Goal: Find specific page/section: Find specific page/section

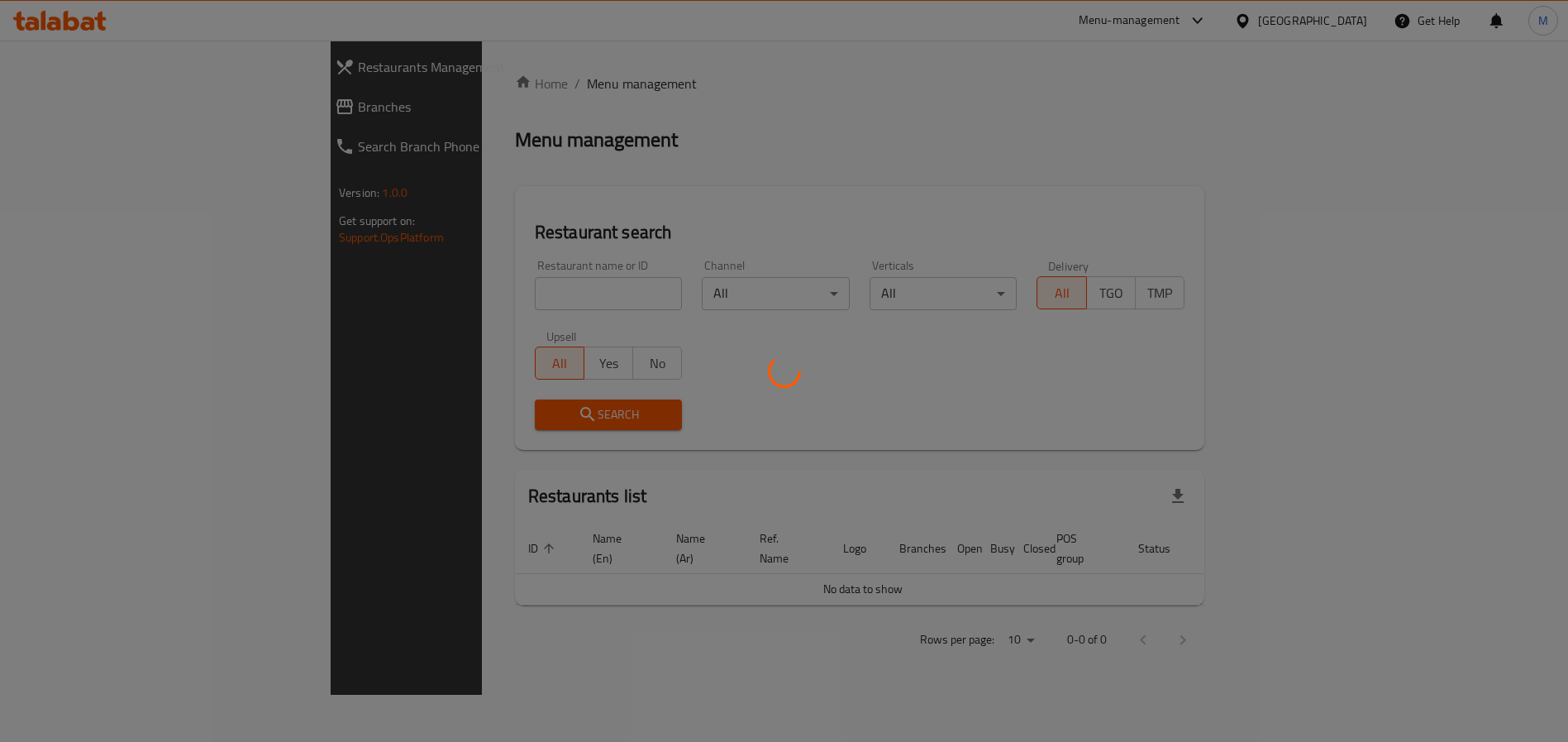
click at [1242, 14] on div at bounding box center [784, 371] width 1568 height 742
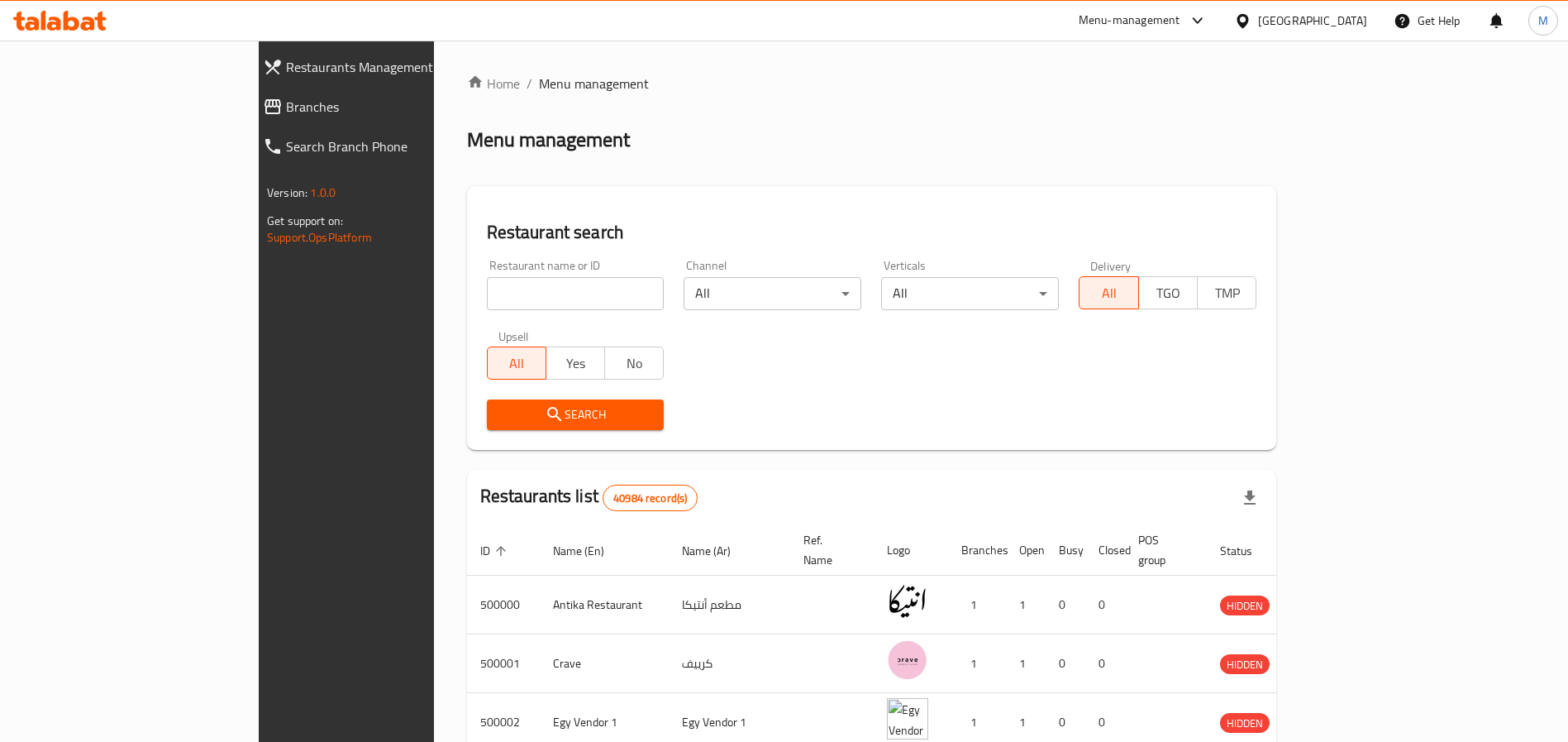
click at [1181, 21] on div "Menu-management" at bounding box center [1129, 21] width 101 height 20
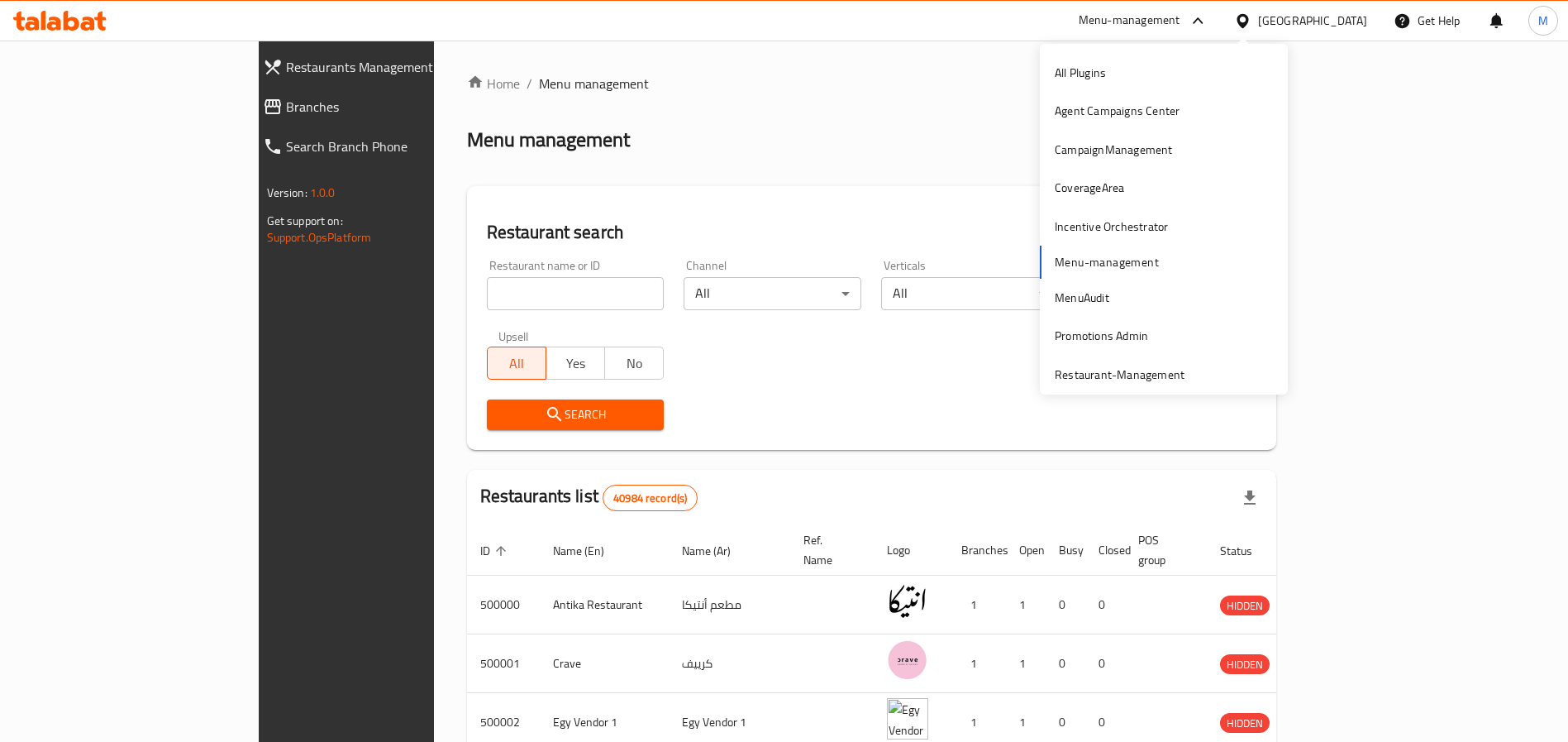
scroll to position [9, 0]
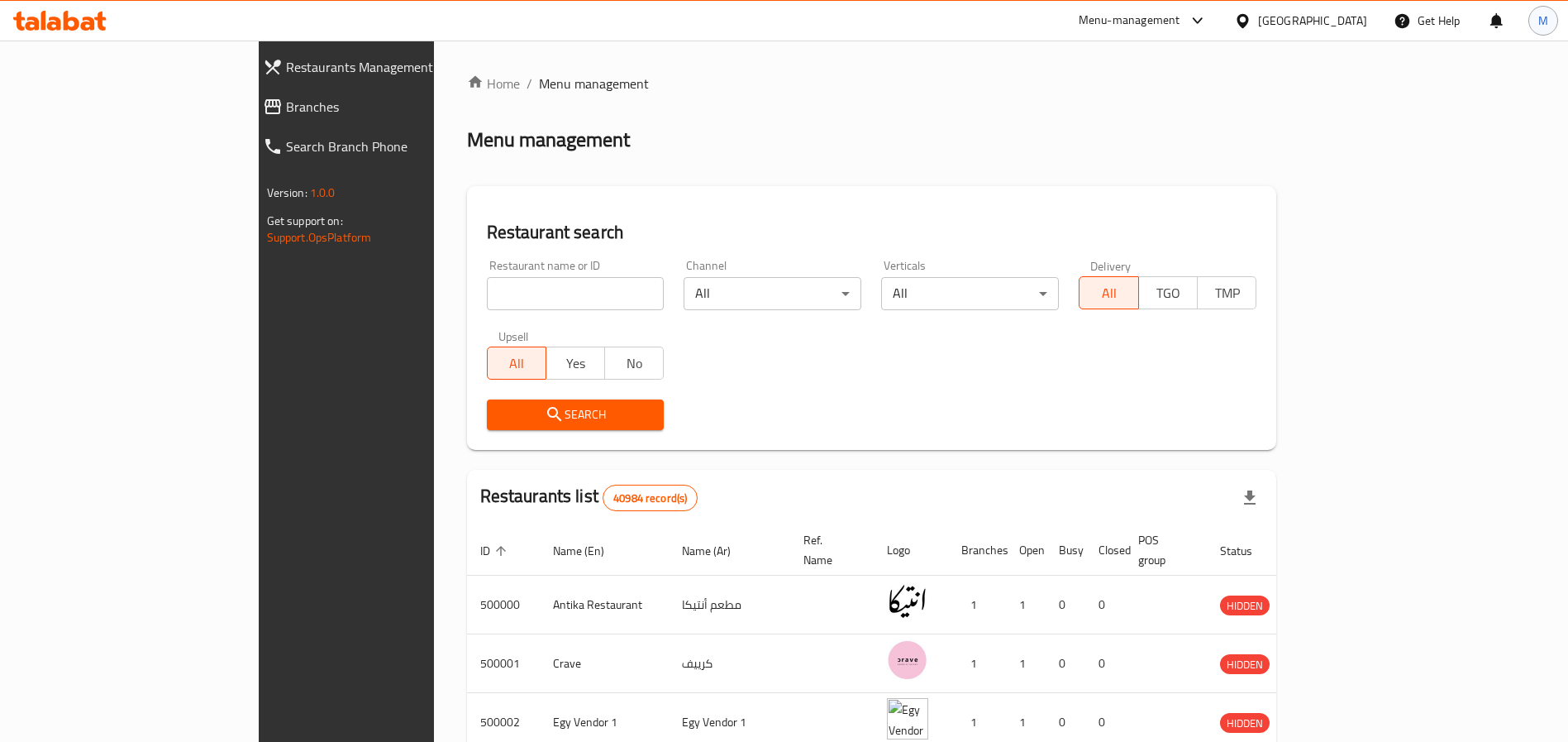
click at [1549, 18] on div "M" at bounding box center [1543, 20] width 30 height 30
click at [1389, 172] on div "Logout" at bounding box center [1434, 176] width 195 height 22
click at [1181, 25] on div "Menu-management" at bounding box center [1129, 21] width 101 height 20
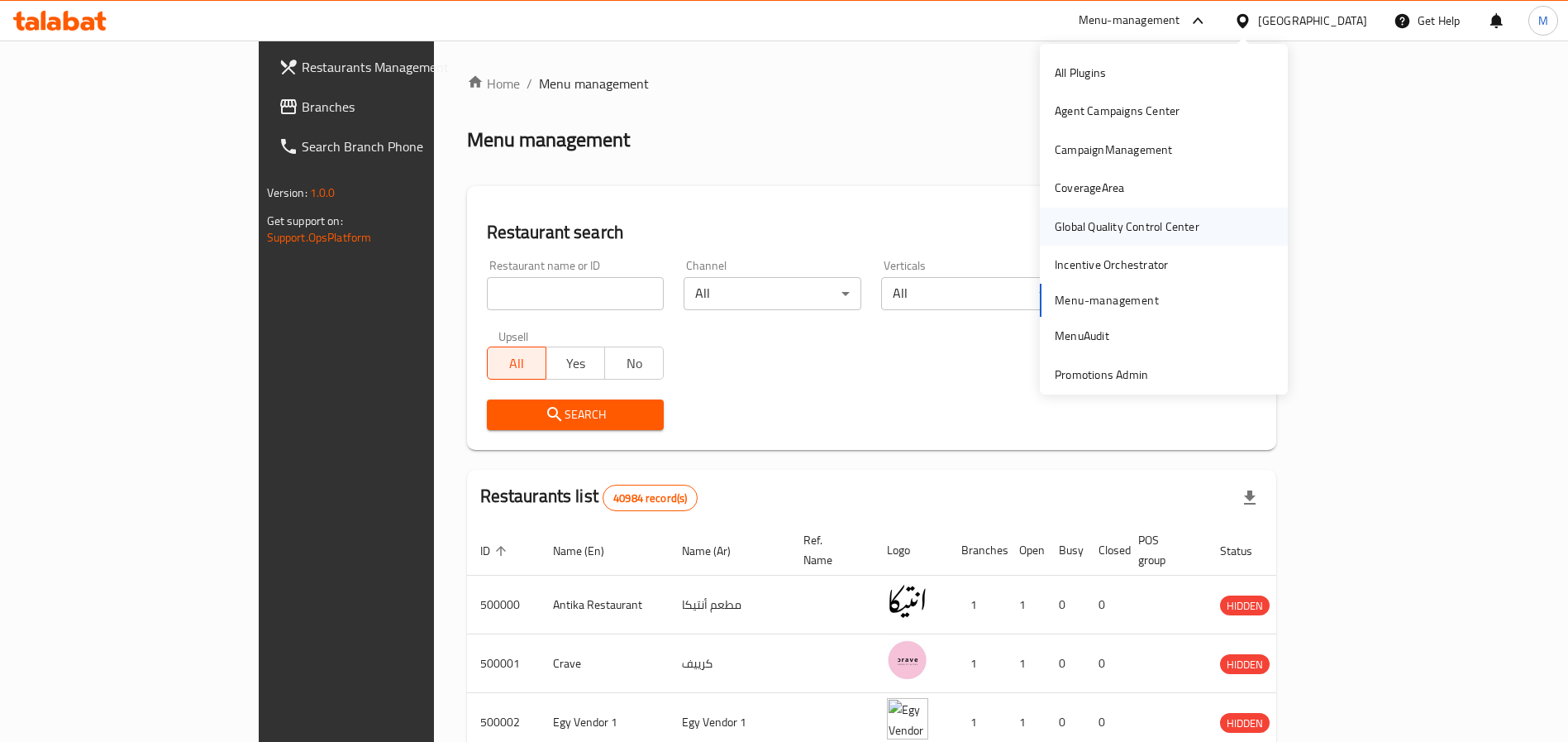
click at [1150, 213] on div "Global Quality Control Center" at bounding box center [1126, 226] width 171 height 38
